Goal: Task Accomplishment & Management: Manage account settings

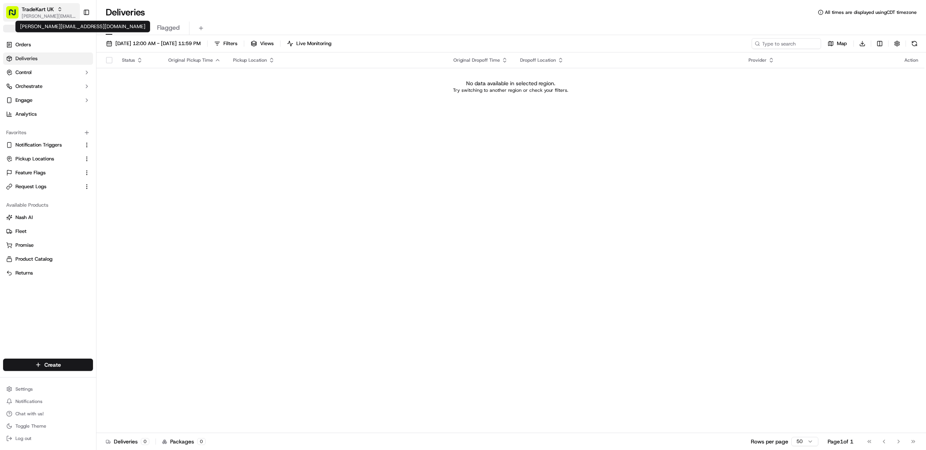
click at [36, 14] on span "[PERSON_NAME][EMAIL_ADDRESS][DOMAIN_NAME]" at bounding box center [49, 16] width 55 height 6
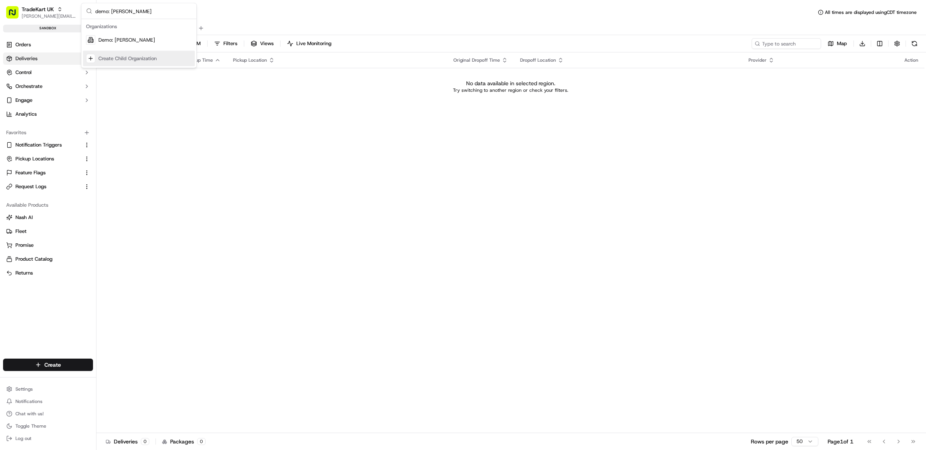
type input "demo: matthew"
click at [125, 35] on div "Demo: [PERSON_NAME]" at bounding box center [139, 39] width 112 height 15
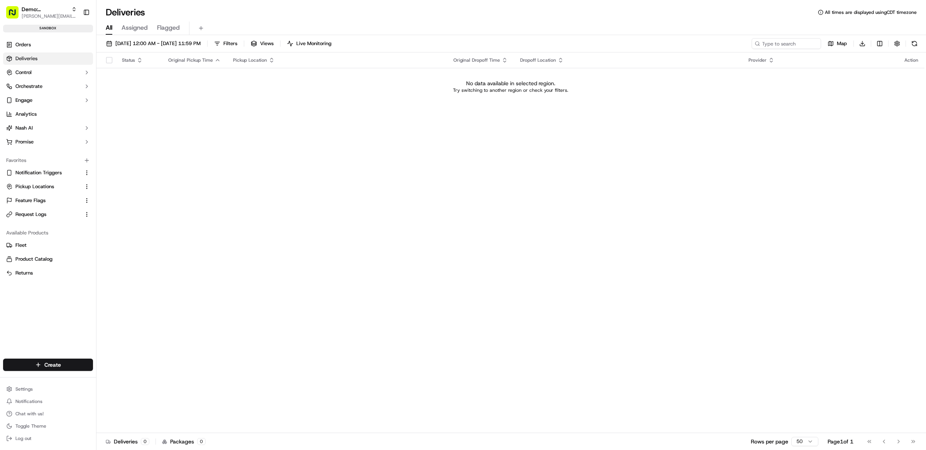
click at [494, 15] on div "Deliveries All times are displayed using CDT timezone" at bounding box center [510, 12] width 829 height 12
click at [37, 47] on link "Orders" at bounding box center [48, 45] width 90 height 12
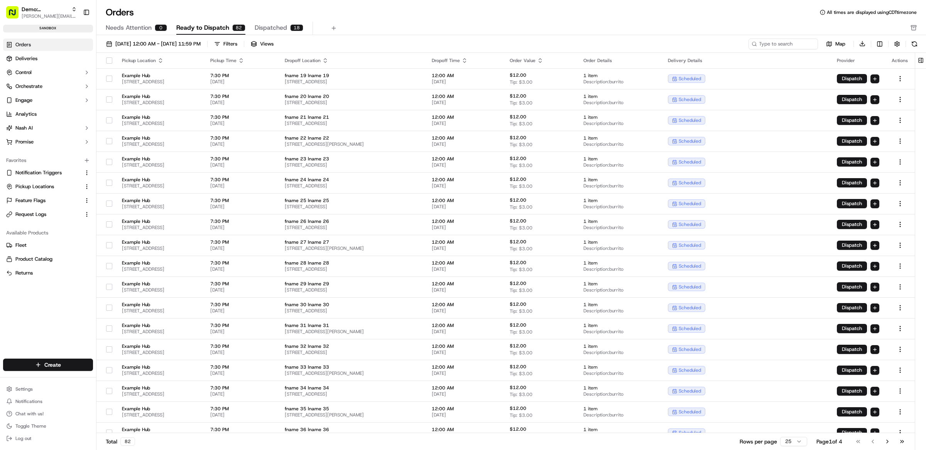
drag, startPoint x: 512, startPoint y: 35, endPoint x: 524, endPoint y: 42, distance: 13.0
click at [512, 35] on div "09/01/2025 12:00 AM - 09/30/2025 11:59 PM Filters Views Map Download Pickup Loc…" at bounding box center [510, 245] width 829 height 421
click at [424, 39] on div "09/01/2025 12:00 AM - 09/30/2025 11:59 PM Filters Views" at bounding box center [425, 44] width 644 height 11
click at [847, 79] on button "Dispatch" at bounding box center [852, 78] width 30 height 9
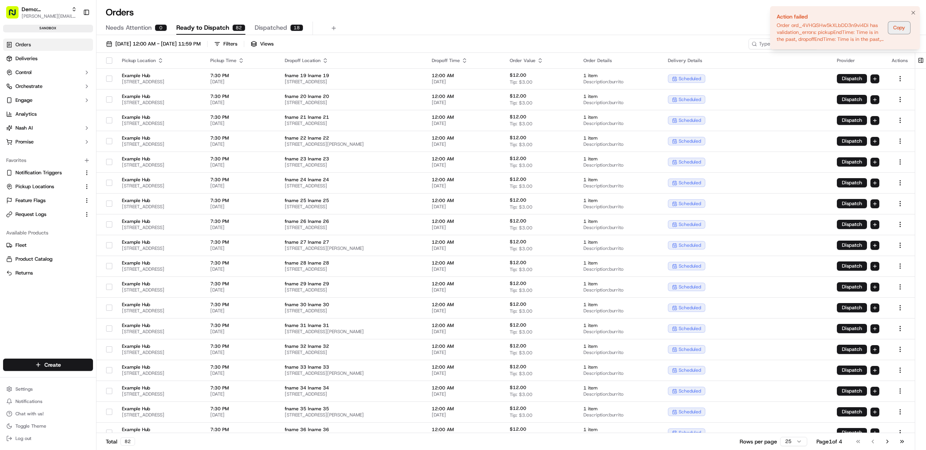
click at [904, 27] on button "Copy" at bounding box center [899, 28] width 22 height 12
click at [914, 12] on icon "Notifications (F8)" at bounding box center [913, 12] width 3 height 3
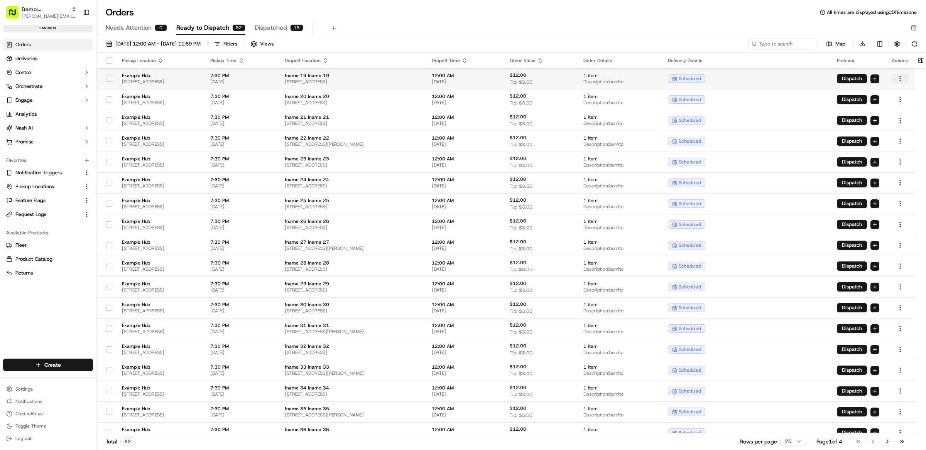
click at [900, 79] on html "Demo: Matthew matt@usenash.com Toggle Sidebar sandbox Orders Deliveries Control…" at bounding box center [463, 225] width 926 height 450
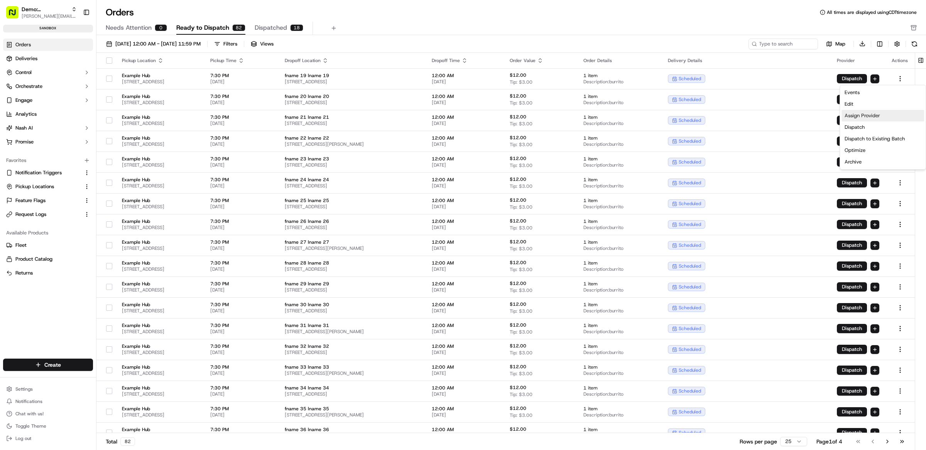
click at [876, 117] on div "Assign Provider" at bounding box center [882, 116] width 83 height 12
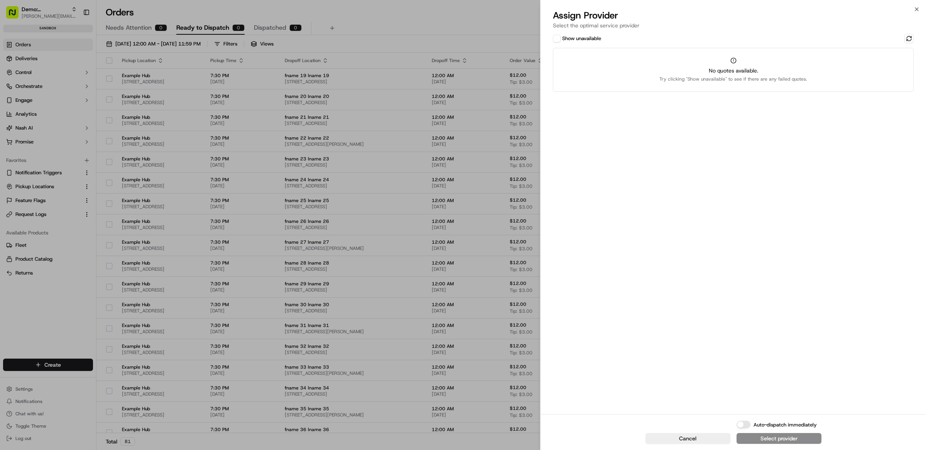
click at [555, 35] on button "Show unavailable" at bounding box center [557, 39] width 8 height 8
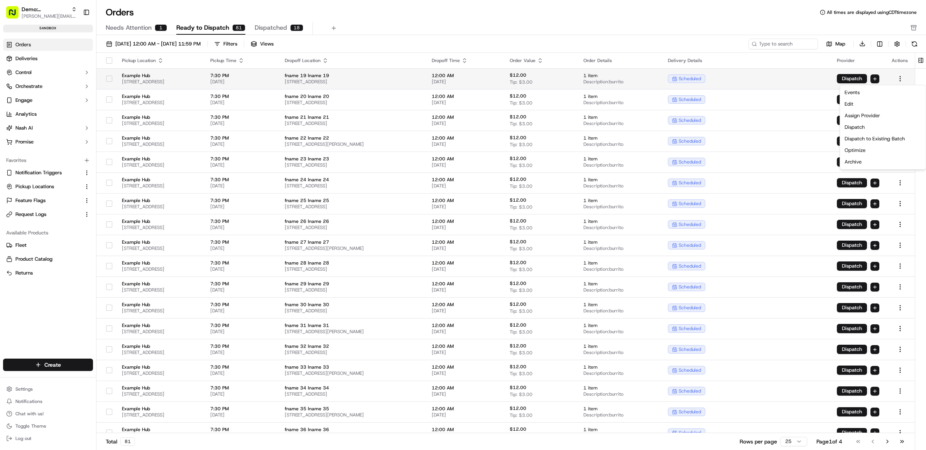
click at [198, 79] on span "1300a 25th St, San Francisco, CA 94107, USA" at bounding box center [160, 82] width 76 height 6
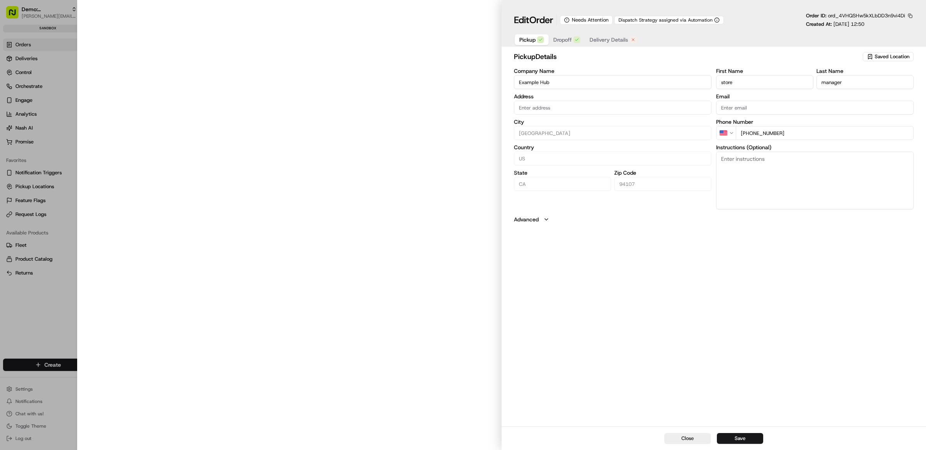
type input "1300a 25th St, San Francisco, CA 94107"
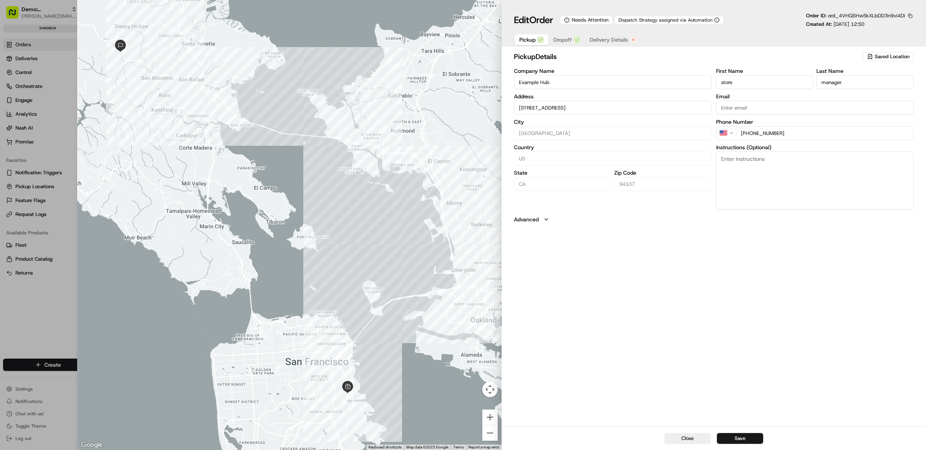
click at [605, 43] on span "Delivery Details" at bounding box center [608, 40] width 39 height 8
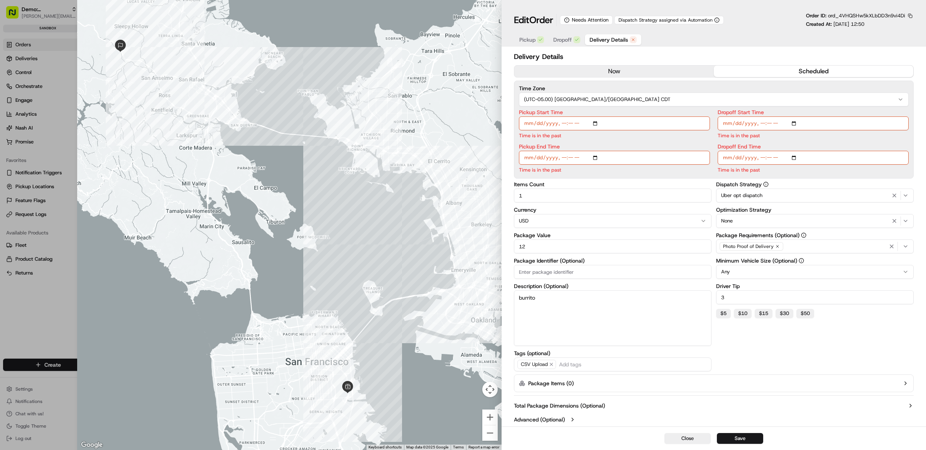
click at [539, 124] on input "Pickup Start Time" at bounding box center [614, 124] width 191 height 14
type input "2025-09-18T19:30"
click at [538, 160] on input "Pickup End Time" at bounding box center [614, 158] width 191 height 14
type input "2025-09-18T20:00"
click at [738, 127] on input "Dropoff Start Time" at bounding box center [813, 124] width 191 height 14
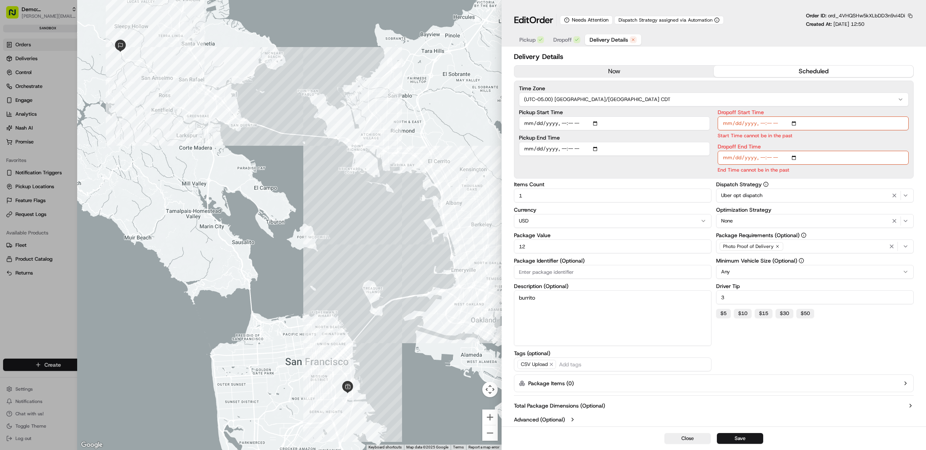
click at [738, 127] on input "Dropoff Start Time" at bounding box center [813, 124] width 191 height 14
type input "2025-09-18T20:00"
click at [735, 159] on input "Dropoff End Time" at bounding box center [813, 158] width 191 height 14
type input "2025-09-18T00:00"
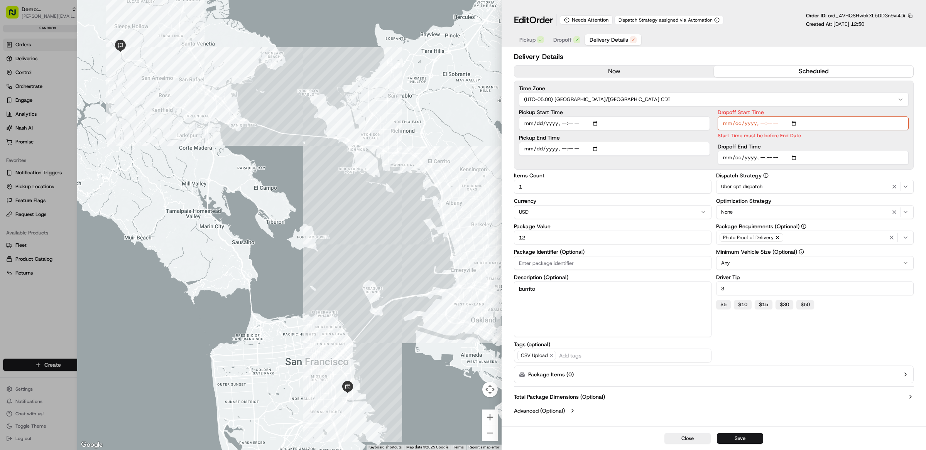
click at [780, 125] on input "Dropoff Start Time" at bounding box center [813, 124] width 191 height 14
type input "2025-09-18T08:00"
click at [811, 176] on label "Dispatch Strategy" at bounding box center [815, 175] width 198 height 5
click at [758, 437] on button "Save" at bounding box center [740, 438] width 46 height 11
click at [915, 12] on icon "Notifications (F8)" at bounding box center [913, 13] width 6 height 6
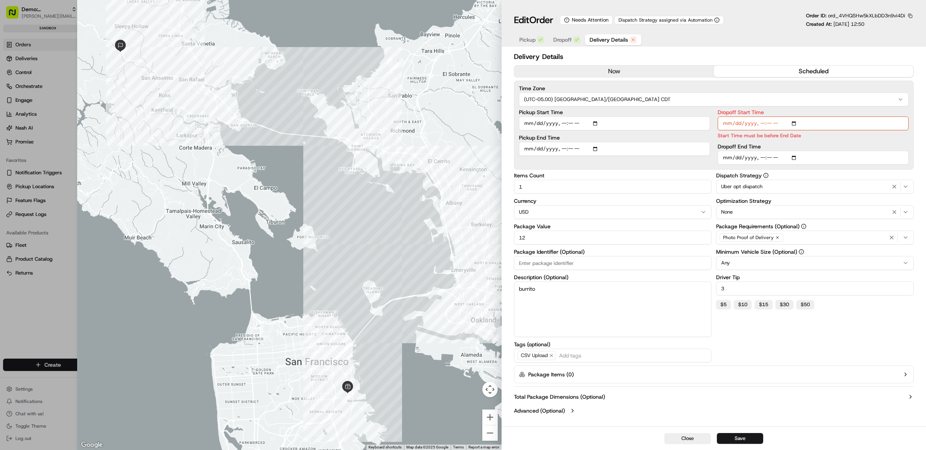
click at [644, 125] on input "Pickup Start Time" at bounding box center [614, 124] width 191 height 14
click at [654, 140] on label "Pickup End Time" at bounding box center [614, 137] width 191 height 5
click at [654, 142] on input "Pickup End Time" at bounding box center [614, 149] width 191 height 14
click at [781, 127] on input "Dropoff Start Time" at bounding box center [813, 124] width 191 height 14
click at [564, 127] on input "Pickup Start Time" at bounding box center [614, 124] width 191 height 14
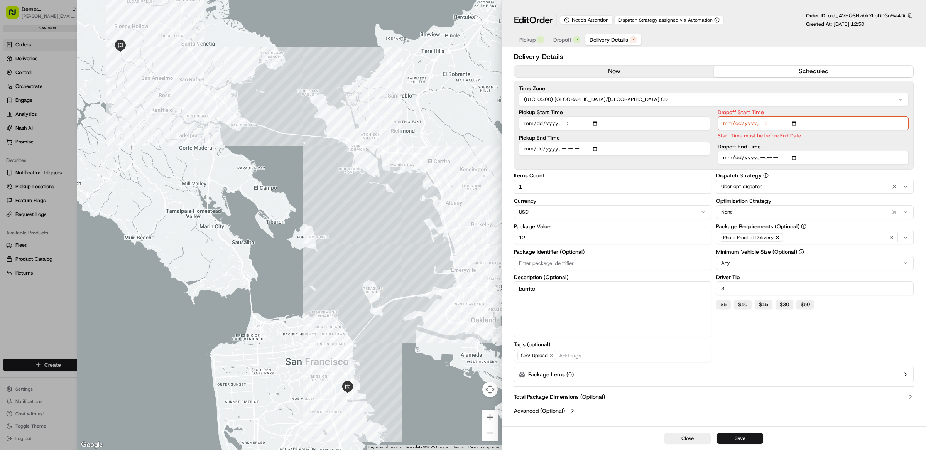
type input "2025-09-18T18:30"
click at [562, 151] on input "Pickup End Time" at bounding box center [614, 149] width 191 height 14
type input "2025-09-18T19:00"
click at [763, 125] on input "Dropoff Start Time" at bounding box center [813, 124] width 191 height 14
click at [777, 125] on input "Dropoff Start Time" at bounding box center [813, 124] width 191 height 14
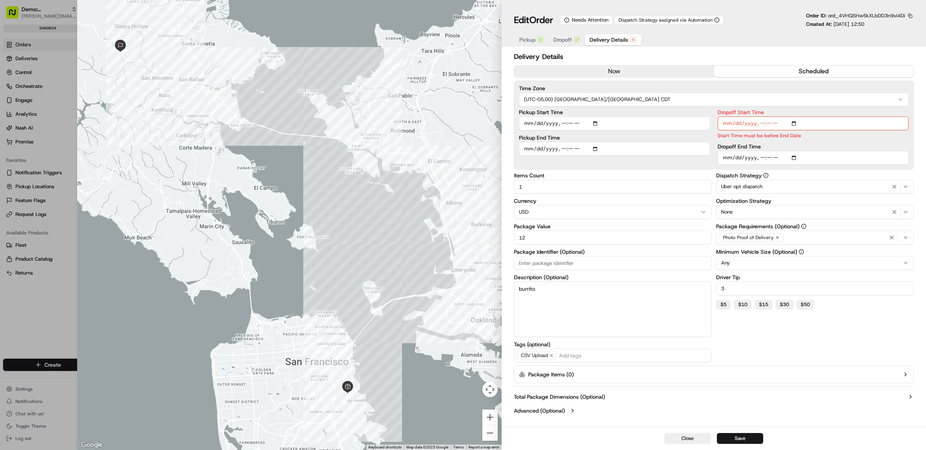
type input "2025-09-18T19:00"
click at [782, 166] on div "Time Zone (UTC-05.00) America/Chicago CDT Pickup Start Time Pickup End Time Dro…" at bounding box center [714, 125] width 400 height 89
click at [765, 160] on input "Dropoff End Time" at bounding box center [813, 158] width 191 height 14
click at [763, 160] on input "Dropoff End Time" at bounding box center [813, 158] width 191 height 14
click at [782, 160] on input "Dropoff End Time" at bounding box center [813, 158] width 191 height 14
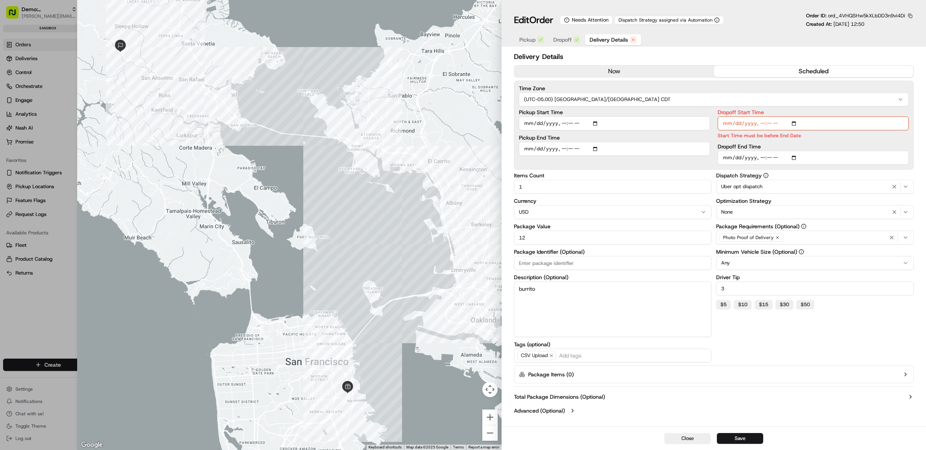
type input "2025-09-18T22:00"
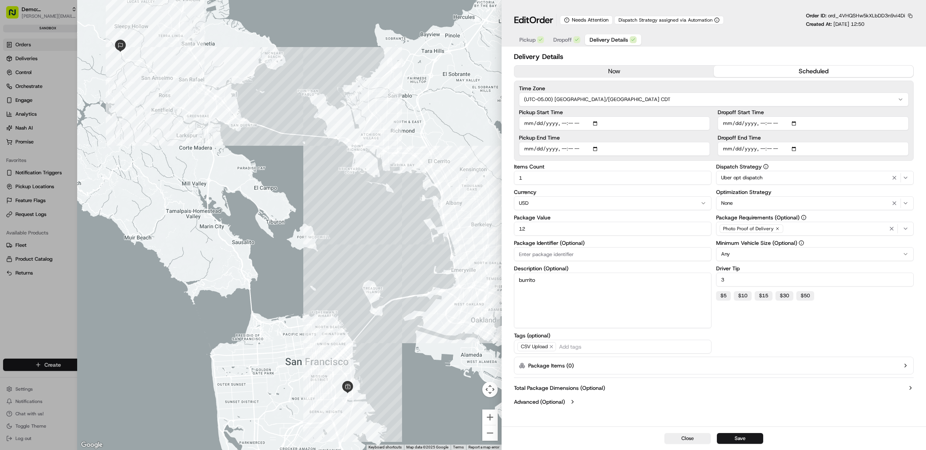
click at [784, 171] on div "Delivery Details now scheduled Time Zone (UTC-05.00) America/Chicago CDT Pickup…" at bounding box center [714, 230] width 400 height 358
click at [748, 436] on button "Save" at bounding box center [740, 438] width 46 height 11
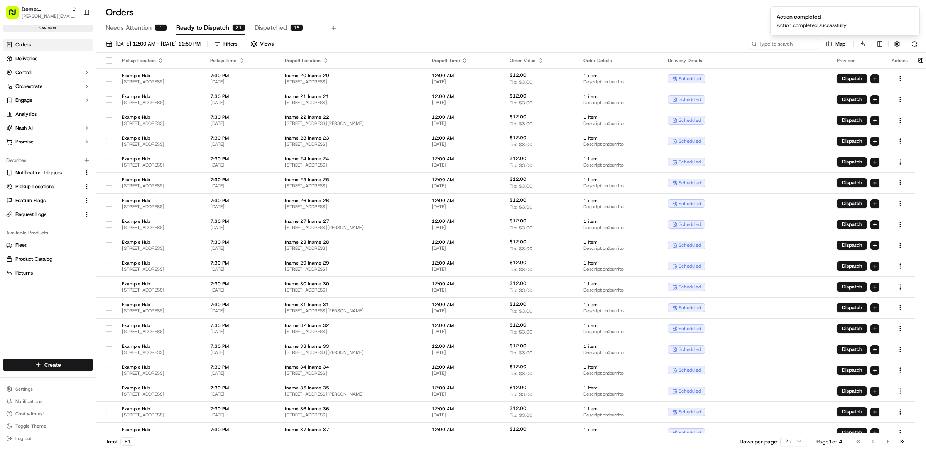
click at [468, 27] on div "Needs Attention 1 Ready to Dispatch 81 Dispatched 18" at bounding box center [506, 28] width 800 height 13
click at [152, 46] on span "09/01/2025 12:00 AM - 09/30/2025 11:59 PM" at bounding box center [157, 44] width 85 height 7
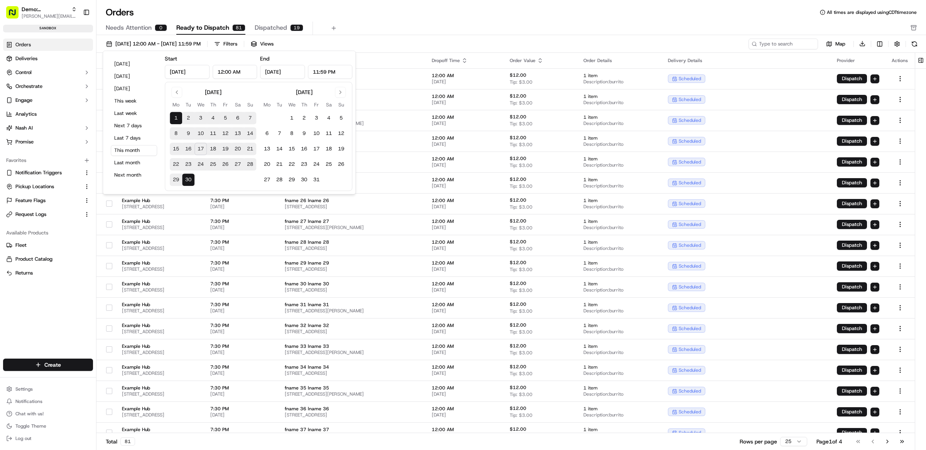
click at [211, 153] on button "18" at bounding box center [213, 149] width 12 height 12
type input "Sep 18, 2025"
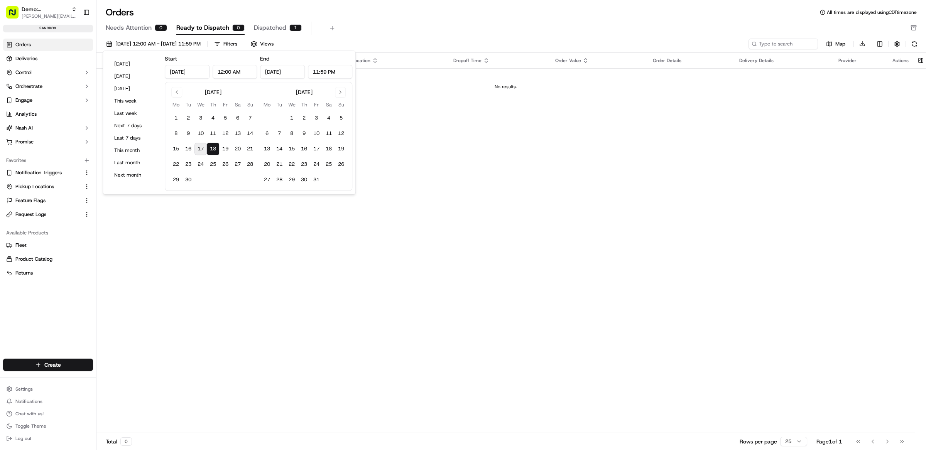
click at [374, 27] on div "Needs Attention 0 Ready to Dispatch 0 Dispatched 1" at bounding box center [506, 28] width 800 height 13
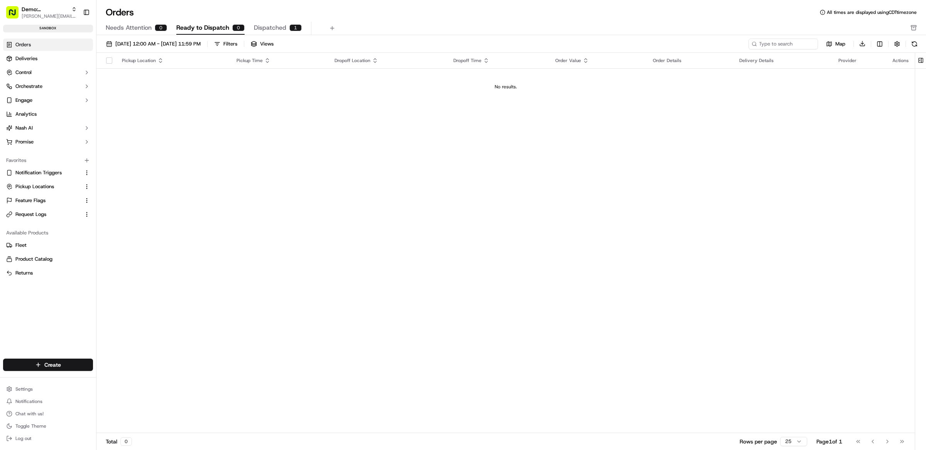
click at [263, 25] on span "Dispatched" at bounding box center [270, 27] width 32 height 9
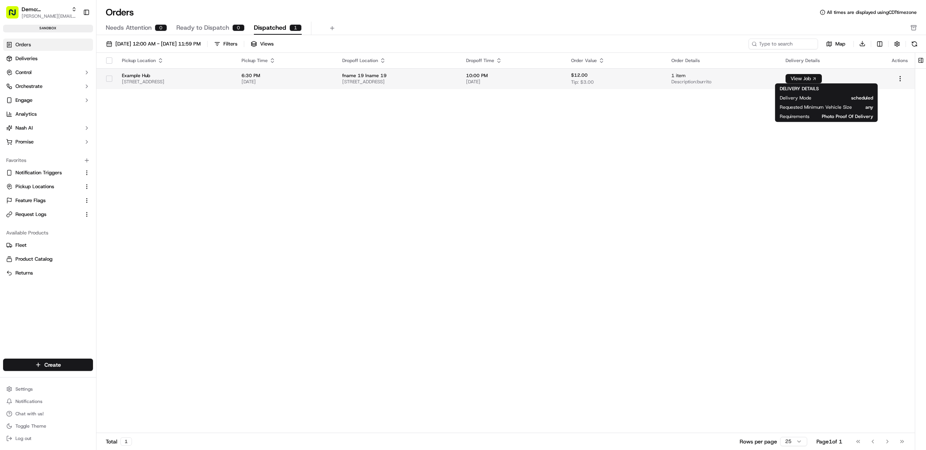
click at [819, 81] on button "View Job" at bounding box center [803, 78] width 36 height 9
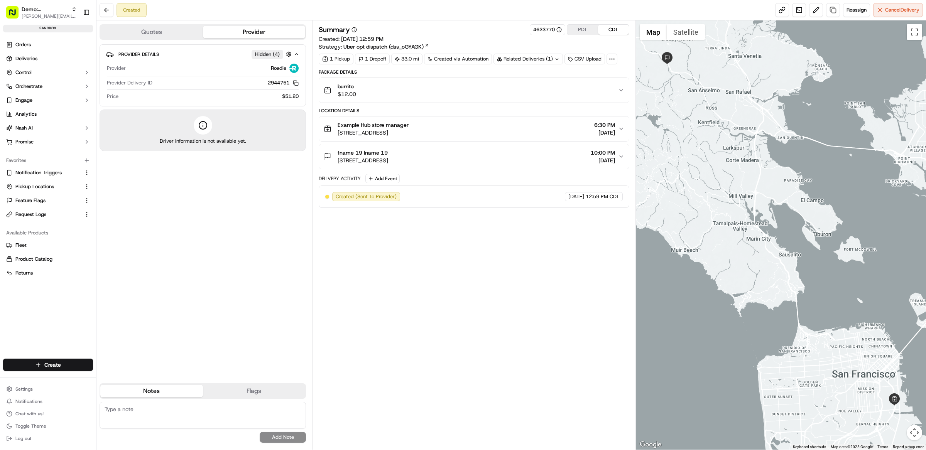
click at [454, 283] on div "Summary 4623770 PDT CDT Created: 09/17/2025 12:59 PM Strategy: Uber opt dispatc…" at bounding box center [474, 235] width 311 height 422
click at [495, 262] on div "Summary 4623770 PDT CDT Created: 09/17/2025 12:59 PM Strategy: Uber opt dispatc…" at bounding box center [474, 235] width 311 height 422
click at [475, 255] on div "Summary 4623770 PDT CDT Created: 09/17/2025 12:59 PM Strategy: Uber opt dispatc…" at bounding box center [474, 235] width 311 height 422
click at [516, 231] on div "Summary 4623770 PDT CDT Created: 09/17/2025 12:59 PM Strategy: Uber opt dispatc…" at bounding box center [474, 235] width 311 height 422
click at [376, 306] on div "Summary 4623770 PDT CDT Created: 09/17/2025 12:59 PM Strategy: Uber opt dispatc…" at bounding box center [474, 235] width 311 height 422
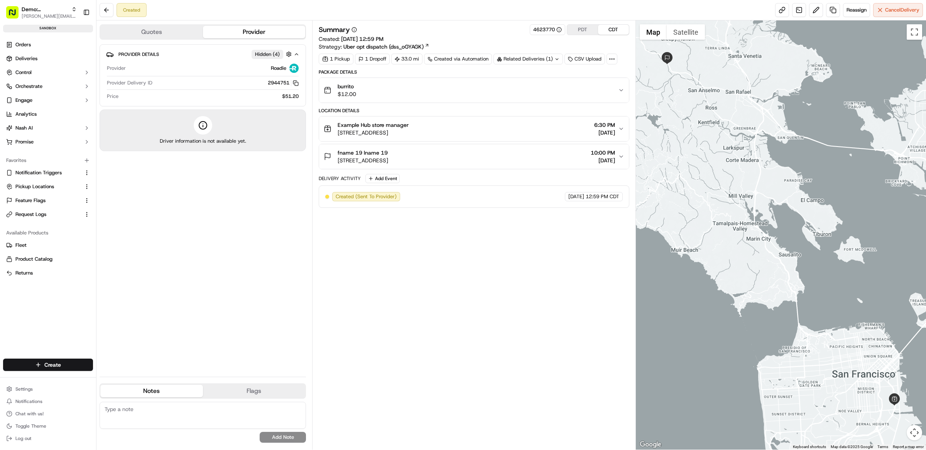
click at [519, 244] on div "Summary 4623770 PDT CDT Created: 09/17/2025 12:59 PM Strategy: Uber opt dispatc…" at bounding box center [474, 235] width 311 height 422
click at [32, 130] on span "Nash AI" at bounding box center [23, 128] width 17 height 7
click at [37, 150] on span "Support Call Agent" at bounding box center [37, 152] width 44 height 7
click at [380, 262] on div "Summary 4623770 PDT CDT Created: 09/17/2025 12:59 PM Strategy: Uber opt dispatc…" at bounding box center [474, 235] width 311 height 422
click at [395, 256] on div "Summary 4623770 PDT CDT Created: 09/17/2025 12:59 PM Strategy: Uber opt dispatc…" at bounding box center [474, 235] width 311 height 422
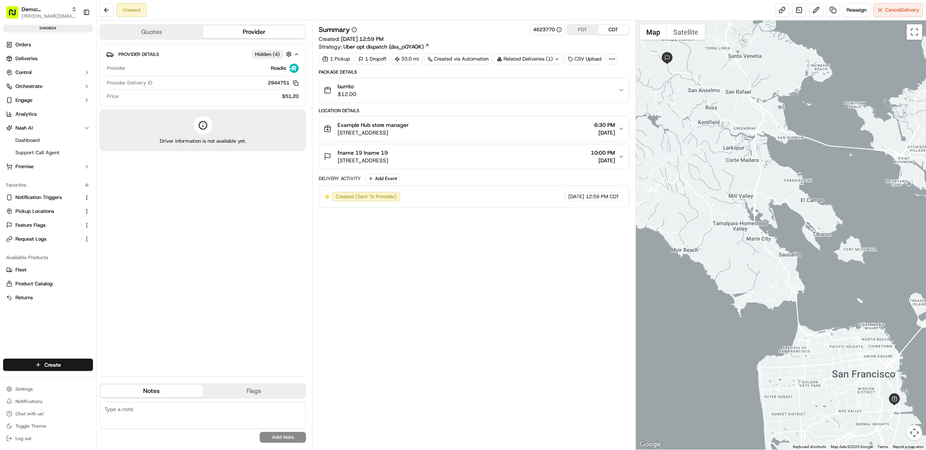
click at [464, 245] on div "Summary 4623770 PDT CDT Created: 09/17/2025 12:59 PM Strategy: Uber opt dispatc…" at bounding box center [474, 235] width 311 height 422
click at [477, 35] on div "Summary 4623770 PDT CDT" at bounding box center [474, 29] width 311 height 11
click at [481, 249] on div "Summary 4623770 PDT CDT Created: 09/17/2025 12:59 PM Strategy: Uber opt dispatc…" at bounding box center [474, 235] width 311 height 422
drag, startPoint x: 514, startPoint y: 263, endPoint x: 513, endPoint y: 252, distance: 11.2
click at [514, 262] on div "Summary 4623770 PDT CDT Created: 09/17/2025 12:59 PM Strategy: Uber opt dispatc…" at bounding box center [474, 235] width 311 height 422
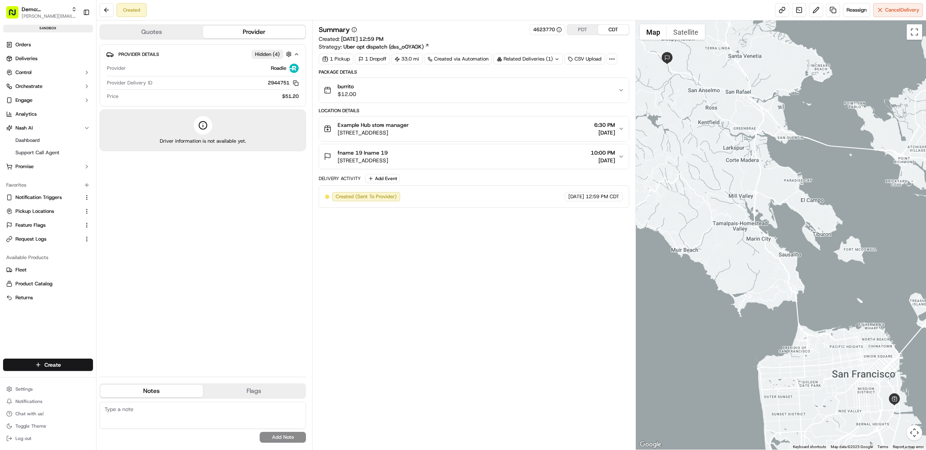
click at [444, 257] on div "Summary 4623770 PDT CDT Created: 09/17/2025 12:59 PM Strategy: Uber opt dispatc…" at bounding box center [474, 235] width 311 height 422
click at [495, 260] on div "Summary 4623770 PDT CDT Created: 09/17/2025 12:59 PM Strategy: Uber opt dispatc…" at bounding box center [474, 235] width 311 height 422
click at [495, 40] on div "Summary 4623770 PDT CDT Created: 09/17/2025 12:59 PM Strategy: Uber opt dispatc…" at bounding box center [474, 37] width 311 height 26
click at [461, 32] on div "Summary 4623770 PDT CDT" at bounding box center [474, 29] width 311 height 11
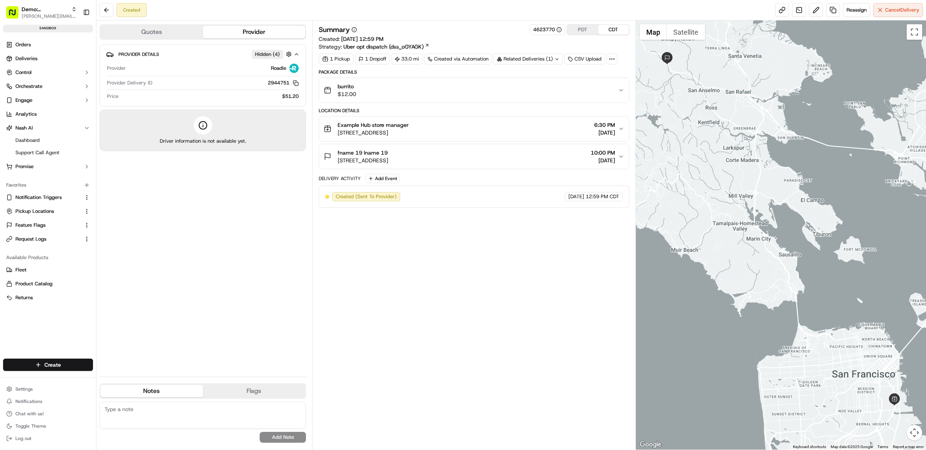
click at [463, 32] on div "Summary 4623770 PDT CDT" at bounding box center [474, 29] width 311 height 11
click at [458, 274] on div "Summary 4623770 PDT CDT Created: 09/17/2025 12:59 PM Strategy: Uber opt dispatc…" at bounding box center [474, 235] width 311 height 422
click at [59, 153] on link "Support Call Agent" at bounding box center [47, 152] width 71 height 11
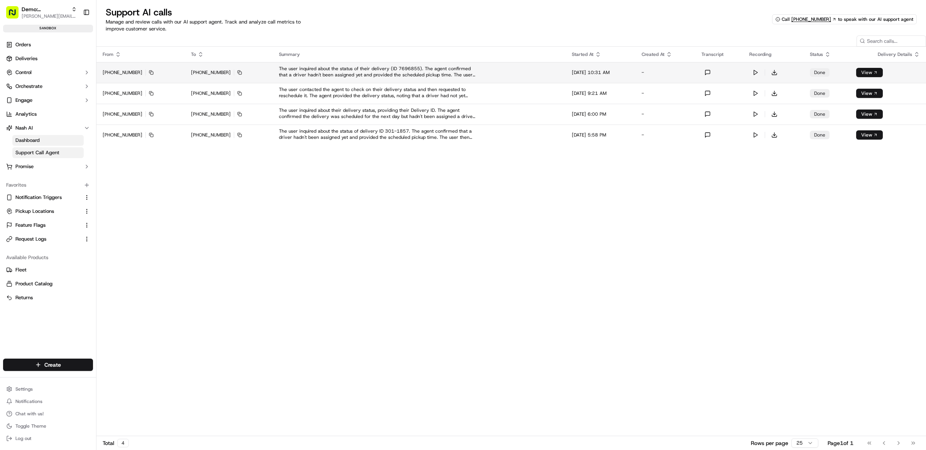
click at [883, 73] on button "View" at bounding box center [869, 72] width 27 height 9
click at [872, 74] on link "View" at bounding box center [866, 72] width 11 height 6
click at [872, 71] on link "View" at bounding box center [866, 72] width 11 height 6
click at [841, 208] on div "From To Summary Started At Created At Transcript Recording Status Delivery Deta…" at bounding box center [510, 241] width 829 height 389
click at [840, 199] on div "From To Summary Started At Created At Transcript Recording Status Delivery Deta…" at bounding box center [510, 241] width 829 height 389
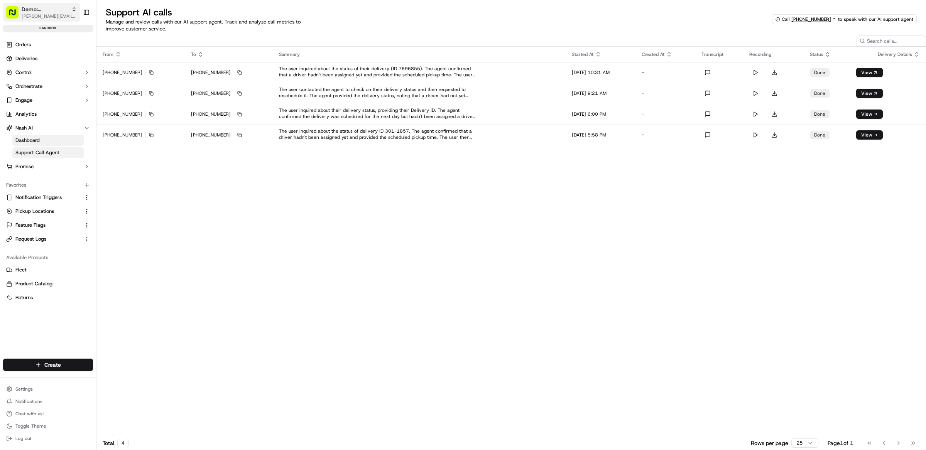
click at [41, 15] on span "[PERSON_NAME][EMAIL_ADDRESS][DOMAIN_NAME]" at bounding box center [49, 16] width 55 height 6
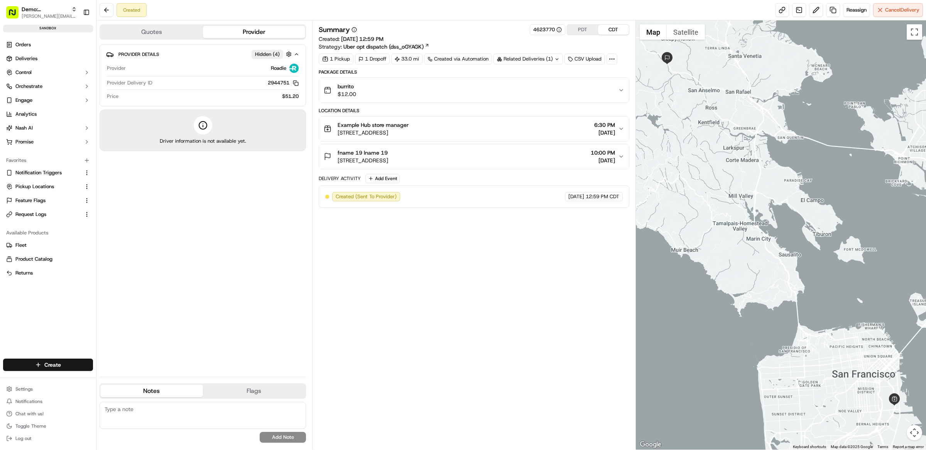
click at [504, 254] on div "Summary 4623770 PDT CDT Created: 09/17/2025 12:59 PM Strategy: Uber opt dispatc…" at bounding box center [474, 235] width 311 height 422
click at [492, 274] on div "Summary 4623770 PDT CDT Created: 09/17/2025 12:59 PM Strategy: Uber opt dispatc…" at bounding box center [474, 235] width 311 height 422
click at [404, 228] on div "Summary 4623770 PDT CDT Created: 09/17/2025 12:59 PM Strategy: Uber opt dispatc…" at bounding box center [474, 235] width 311 height 422
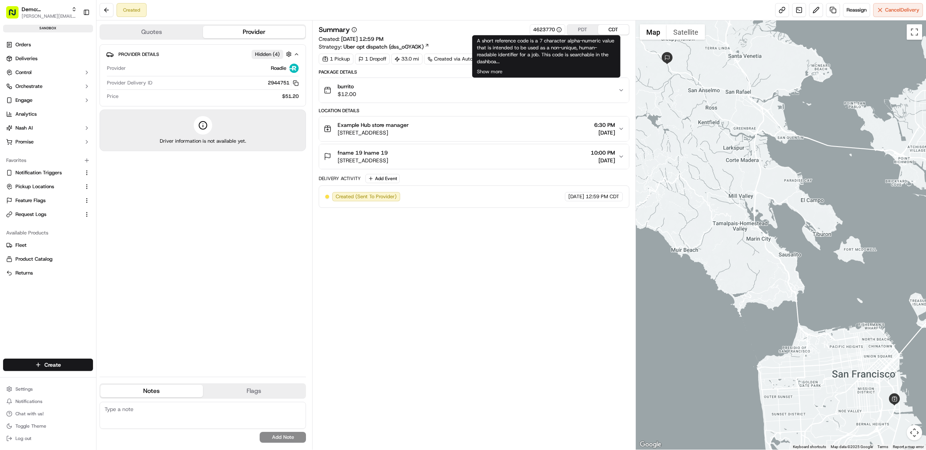
click at [485, 39] on div "A short reference code is a 7 character alpha-numeric value that is intended to…" at bounding box center [546, 56] width 148 height 42
click at [488, 30] on div "Summary 4623770 PDT CDT" at bounding box center [474, 29] width 311 height 11
drag, startPoint x: 526, startPoint y: 29, endPoint x: 554, endPoint y: 32, distance: 28.3
click at [554, 32] on div "Summary 4623770 PDT CDT" at bounding box center [474, 29] width 311 height 11
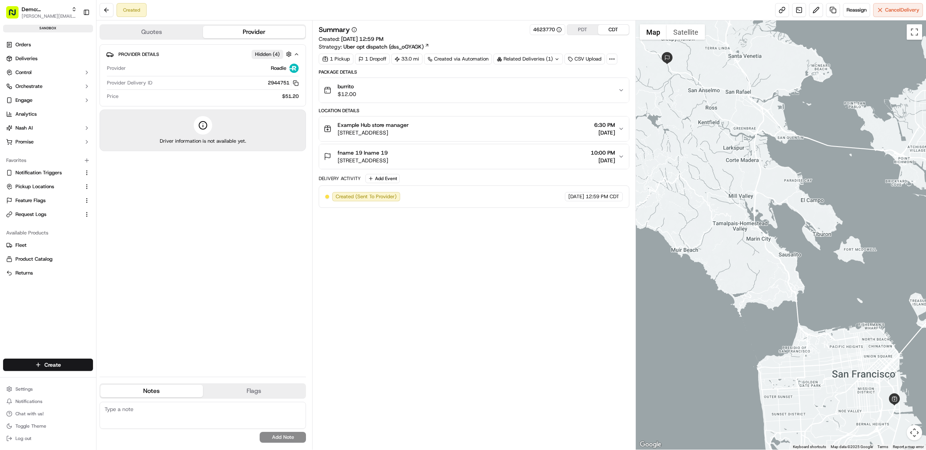
click at [521, 6] on div "Created Reassign Cancel Delivery" at bounding box center [510, 10] width 829 height 20
click at [584, 29] on button "PDT" at bounding box center [582, 30] width 31 height 10
click at [593, 237] on div "Summary 4623770 PDT CDT Created: 09/17/2025 10:59 AM Strategy: Uber opt dispatc…" at bounding box center [474, 235] width 311 height 422
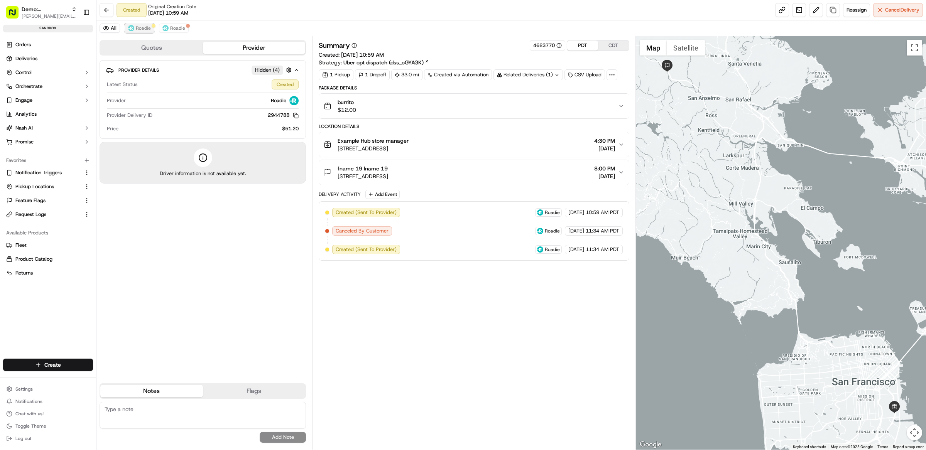
click at [141, 29] on span "Roadie" at bounding box center [143, 28] width 15 height 6
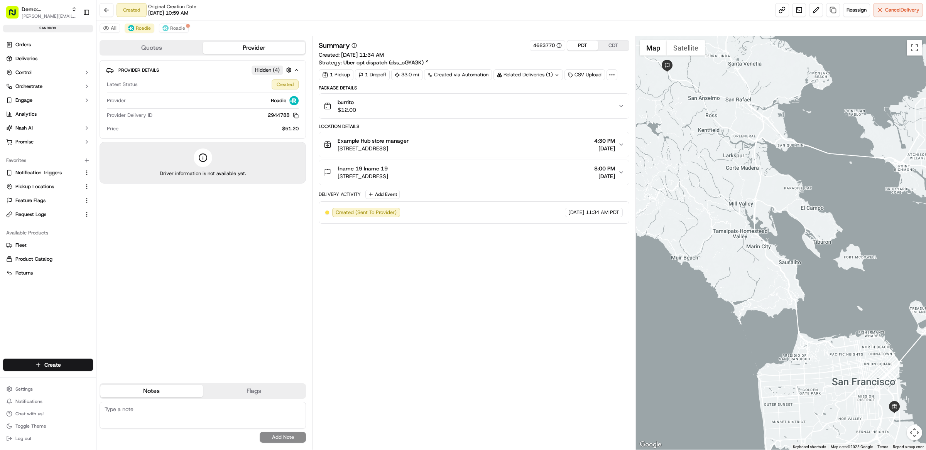
click at [550, 140] on div "Example Hub store manager 1300a 25th St, San Francisco, CA 94107, USA 4:30 PM 0…" at bounding box center [471, 144] width 294 height 15
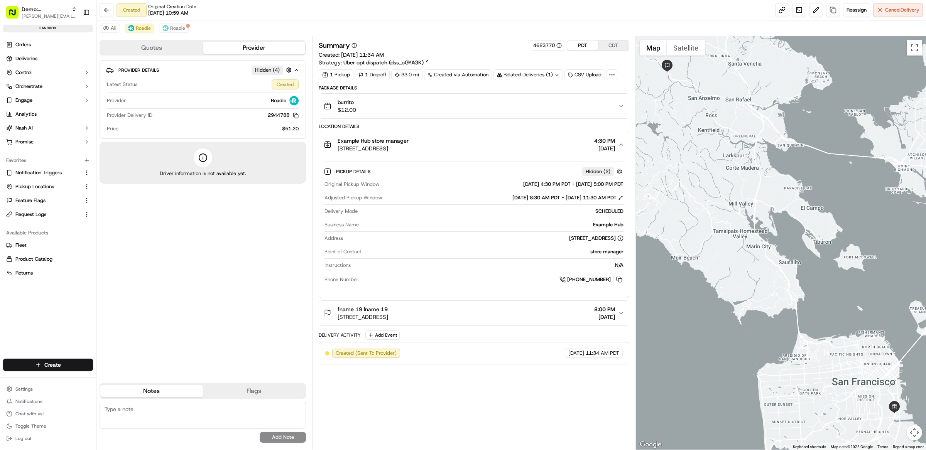
click at [546, 316] on div "fname 19 lname 19 19 Manor Rd, Fairfax, CA 94930, USA 8:00 PM 09/18/2025" at bounding box center [471, 313] width 294 height 15
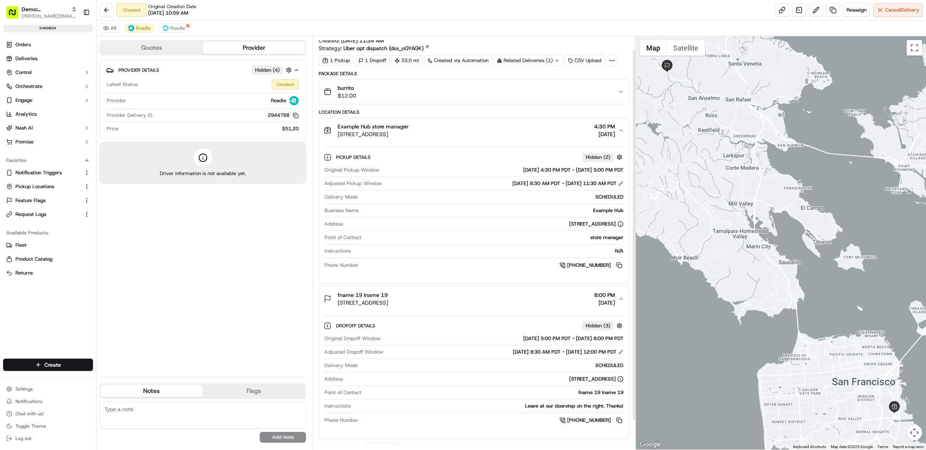
scroll to position [12, 0]
click at [582, 111] on div "Package Details burrito $12.00 Location Details Example Hub store manager 1300a…" at bounding box center [474, 276] width 311 height 407
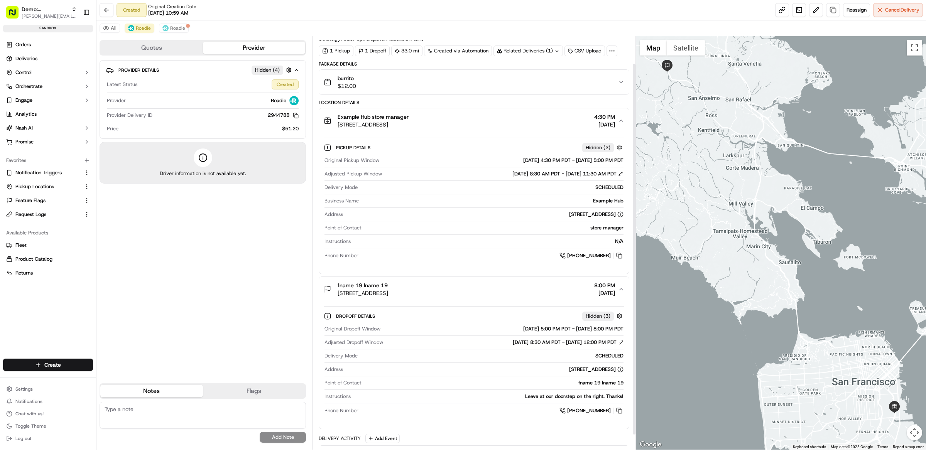
scroll to position [0, 0]
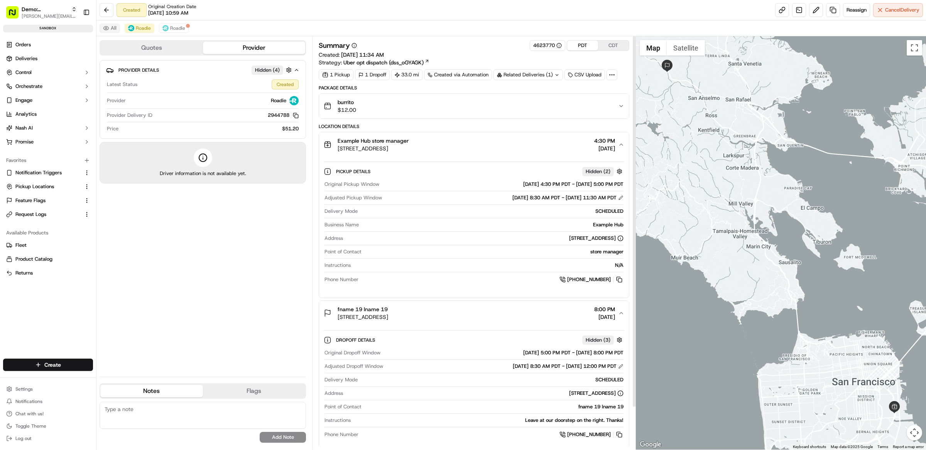
click at [107, 30] on button "All" at bounding box center [110, 28] width 20 height 9
click at [626, 73] on div "1 Pickup 1 Dropoff 33.0 mi Created via Automation Related Deliveries (1) CSV Up…" at bounding box center [474, 74] width 311 height 11
click at [553, 56] on div "Summary 4623770 PDT CDT Created: 09/17/2025 10:59 AM Strategy: Uber opt dispatc…" at bounding box center [474, 53] width 311 height 26
click at [445, 46] on div "Summary 4623770 PDT CDT" at bounding box center [474, 45] width 311 height 11
click at [40, 174] on span "Notification Triggers" at bounding box center [38, 172] width 46 height 7
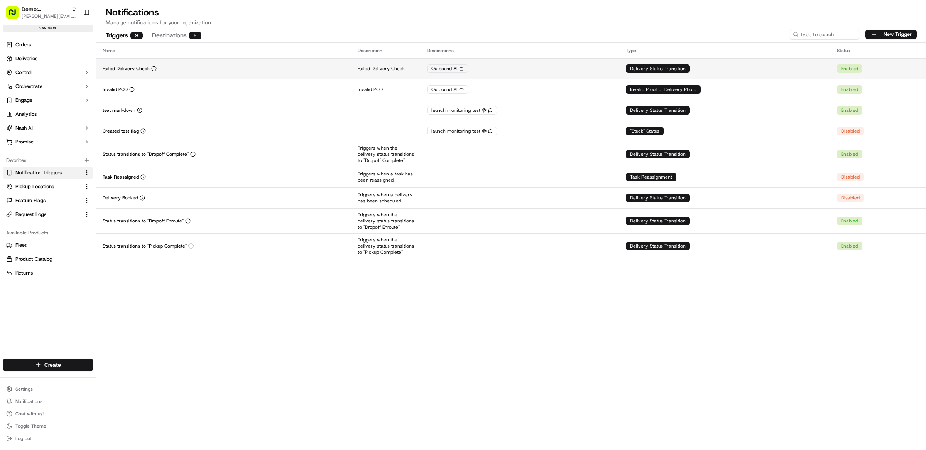
click at [176, 68] on div "Failed Delivery Check" at bounding box center [224, 69] width 243 height 6
click at [178, 40] on button "Destinations 2" at bounding box center [176, 35] width 49 height 13
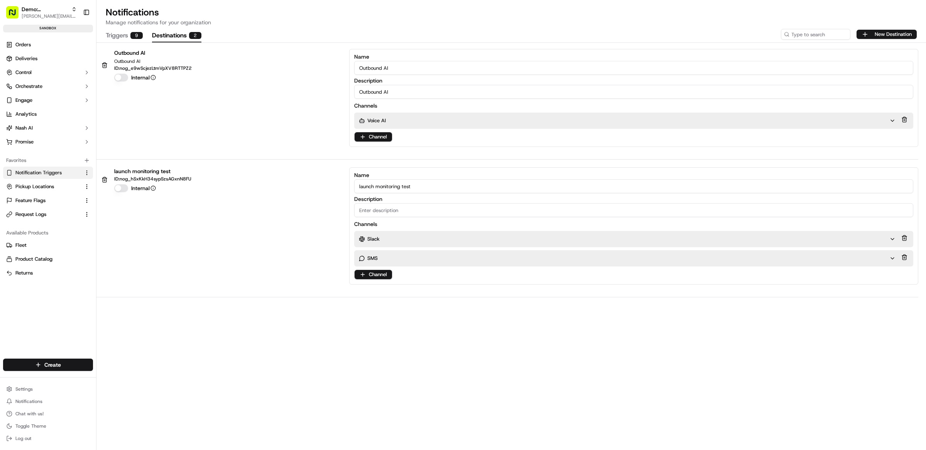
click at [127, 38] on button "Triggers 9" at bounding box center [124, 35] width 37 height 13
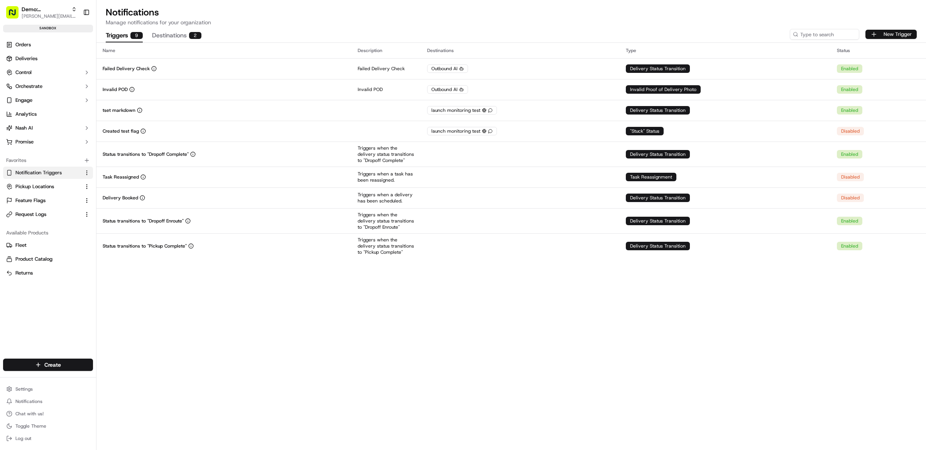
click at [887, 33] on button "New Trigger" at bounding box center [890, 34] width 51 height 9
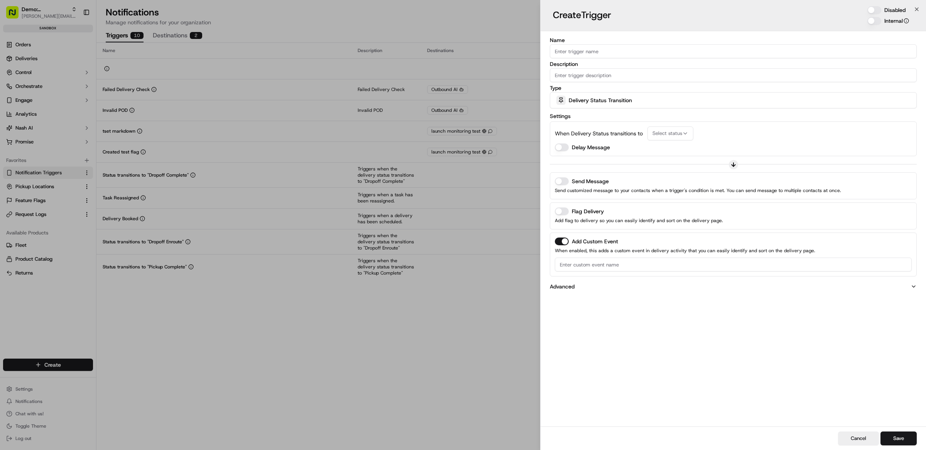
click at [618, 52] on input "Name" at bounding box center [733, 51] width 367 height 14
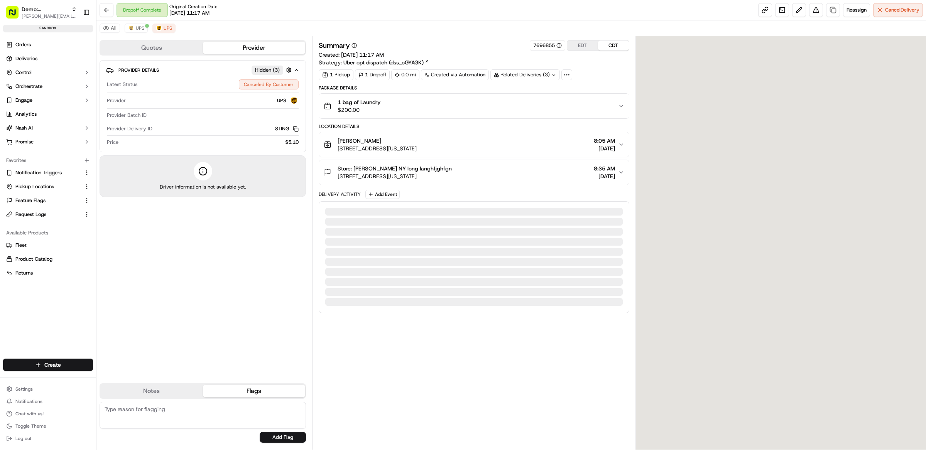
click at [258, 277] on div "Provider Details Hidden ( 3 ) Latest Status Canceled By Customer Provider UPS P…" at bounding box center [203, 215] width 206 height 311
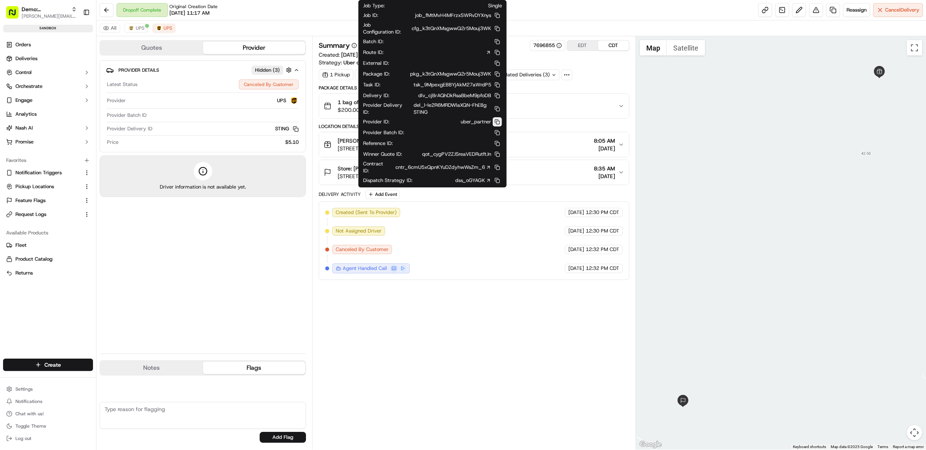
click at [498, 127] on button at bounding box center [497, 121] width 9 height 9
